Goal: Information Seeking & Learning: Learn about a topic

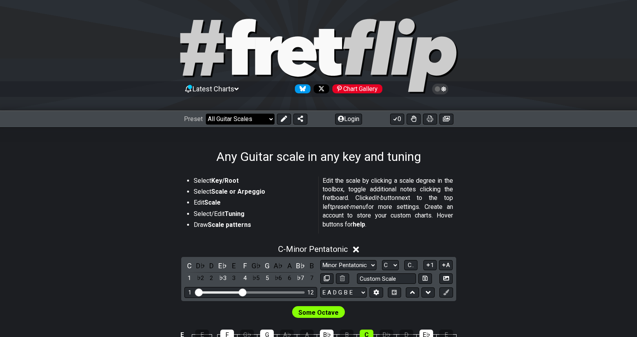
click at [270, 121] on select "Welcome to #fretflip! Initial Preset Custom Preset Minor Pentatonic Major Penta…" at bounding box center [240, 119] width 69 height 11
click at [206, 114] on select "Welcome to #fretflip! Initial Preset Custom Preset Minor Pentatonic Major Penta…" at bounding box center [240, 119] width 69 height 11
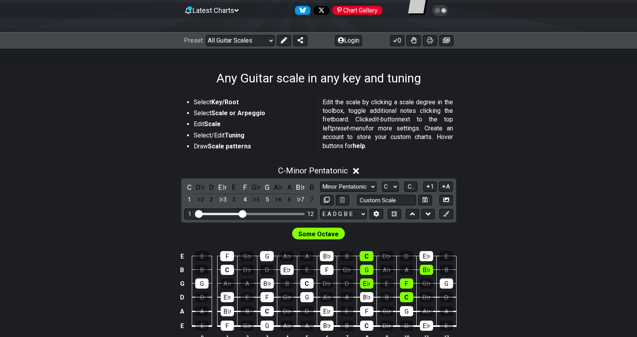
scroll to position [84, 0]
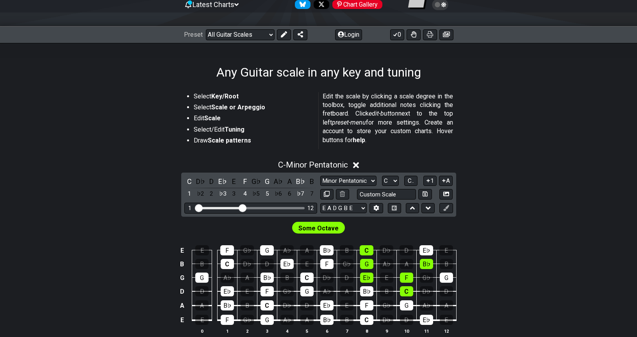
click at [358, 165] on icon at bounding box center [356, 166] width 6 height 6
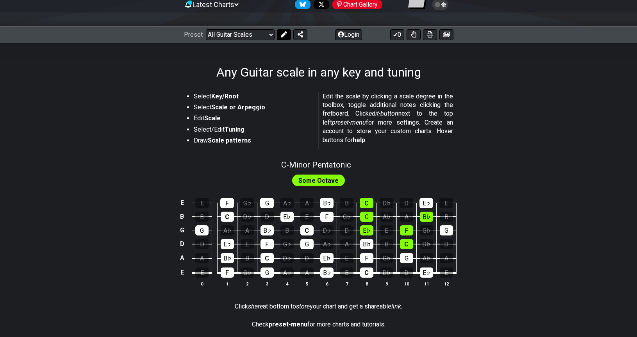
click at [283, 33] on icon at bounding box center [284, 34] width 6 height 6
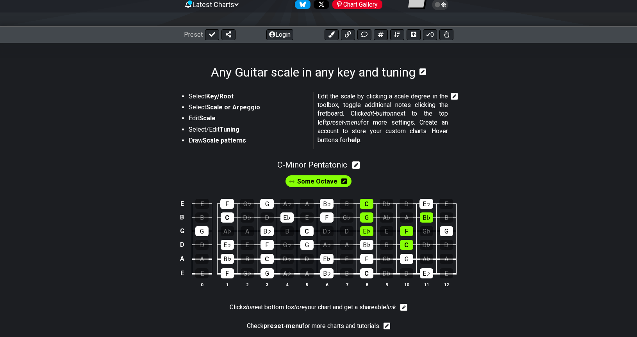
click at [357, 164] on icon at bounding box center [356, 165] width 7 height 7
select select "C"
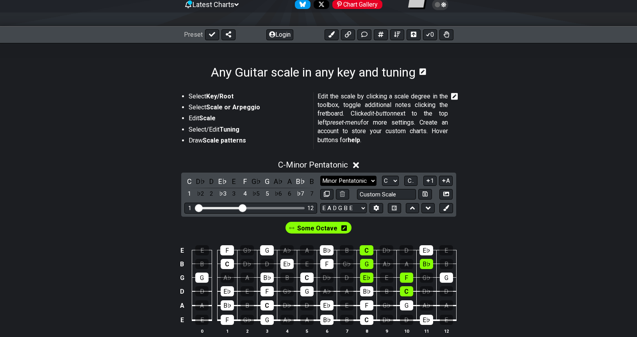
click at [373, 181] on select "Minor Pentatonic Root Minor Pentatonic Major Pentatonic Minor Blues Major Blues…" at bounding box center [348, 181] width 56 height 11
select select "Lydian"
click at [320, 176] on select "Minor Pentatonic Root Minor Pentatonic Major Pentatonic Minor Blues Major Blues…" at bounding box center [348, 181] width 56 height 11
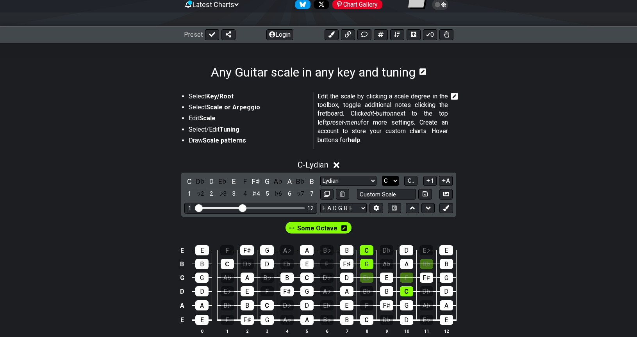
click at [395, 182] on select "A♭ A A♯ B♭ B C C♯ D♭ D D♯ E♭ E F F♯ G♭ G G♯" at bounding box center [390, 181] width 17 height 11
select select "Ab"
click at [382, 176] on select "A♭ A A♯ B♭ B C C♯ D♭ D D♯ E♭ E F F♯ G♭ G G♯" at bounding box center [390, 181] width 17 height 11
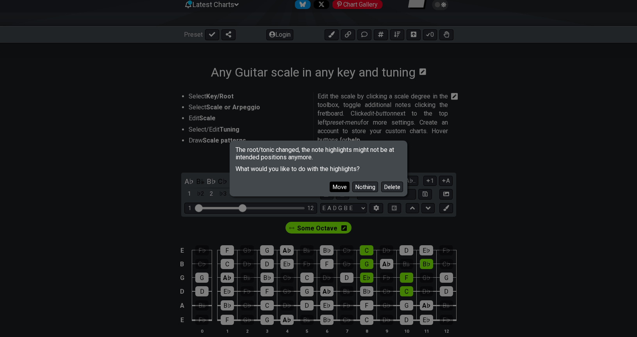
click at [339, 187] on button "Move" at bounding box center [340, 187] width 20 height 11
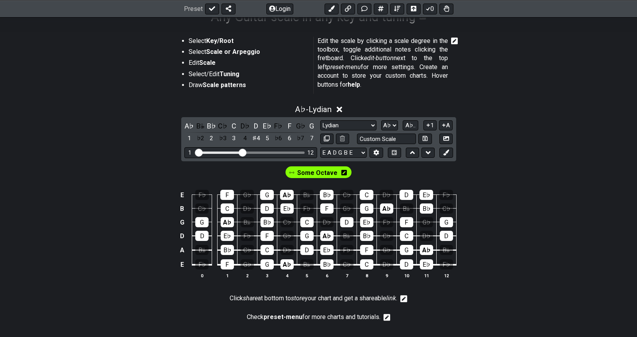
scroll to position [141, 0]
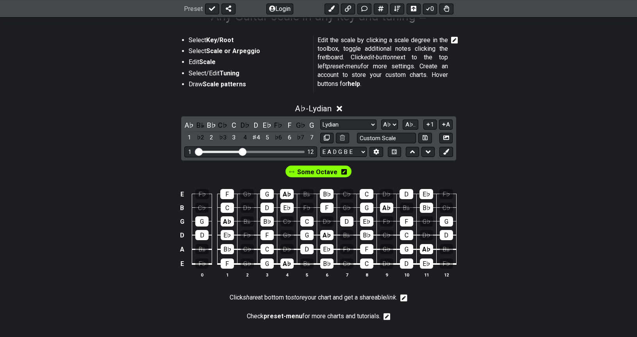
click at [303, 151] on div "Visible fret range" at bounding box center [251, 152] width 108 height 2
drag, startPoint x: 242, startPoint y: 153, endPoint x: 284, endPoint y: 151, distance: 41.8
click at [284, 151] on input "Visible fret range" at bounding box center [250, 151] width 111 height 0
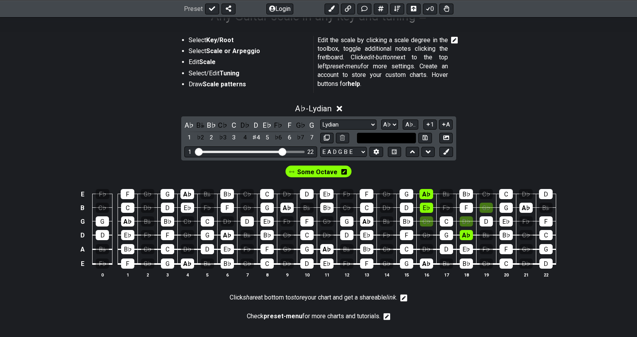
click at [404, 139] on input "text" at bounding box center [386, 138] width 59 height 11
type input "major"
click at [372, 125] on select "Minor Pentatonic Root Minor Pentatonic Major Pentatonic Minor Blues Major Blues…" at bounding box center [348, 125] width 56 height 11
click at [480, 144] on div "A♭ - Lydian A♭ B𝄫 B♭ C♭ C D♭ D E♭ F♭ F G♭ G 1 ♭2 2 ♭3 3 4 ♯4 5 ♭6 6 ♭7 7 Minor …" at bounding box center [319, 194] width 610 height 190
drag, startPoint x: 288, startPoint y: 228, endPoint x: 529, endPoint y: 294, distance: 249.6
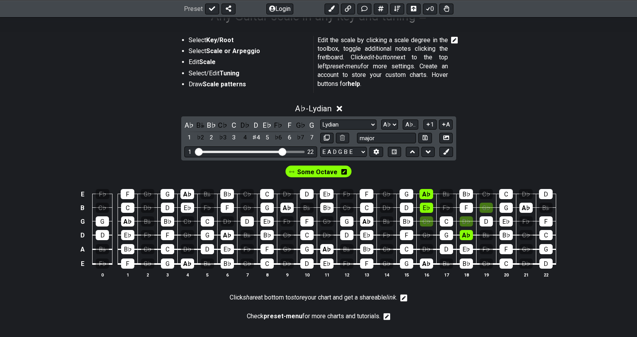
click at [529, 294] on section "Click share at bottom to store your chart and get a shareable link ." at bounding box center [319, 299] width 610 height 19
